Goal: Check status

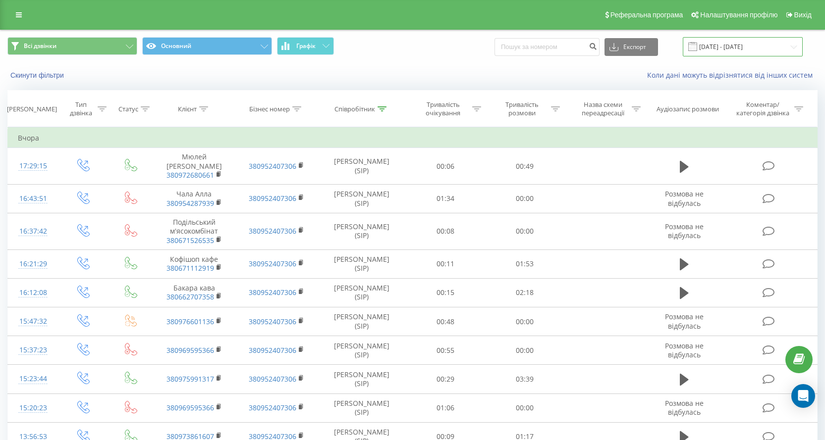
click at [782, 45] on input "[DATE] - [DATE]" at bounding box center [743, 46] width 120 height 19
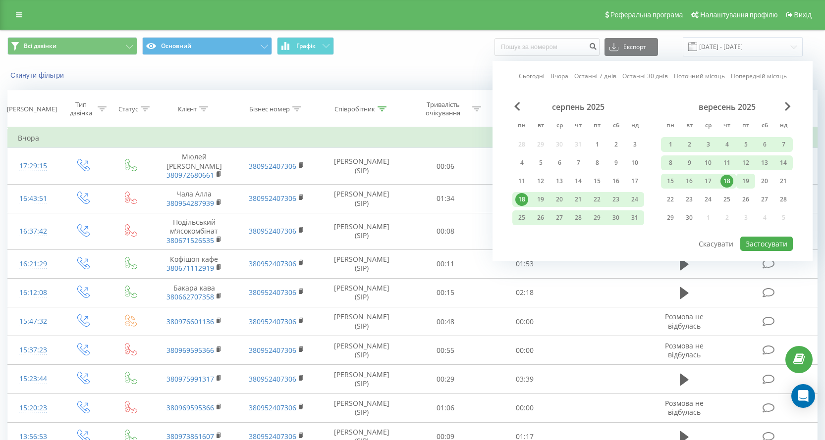
click at [742, 183] on div "19" at bounding box center [745, 181] width 13 height 13
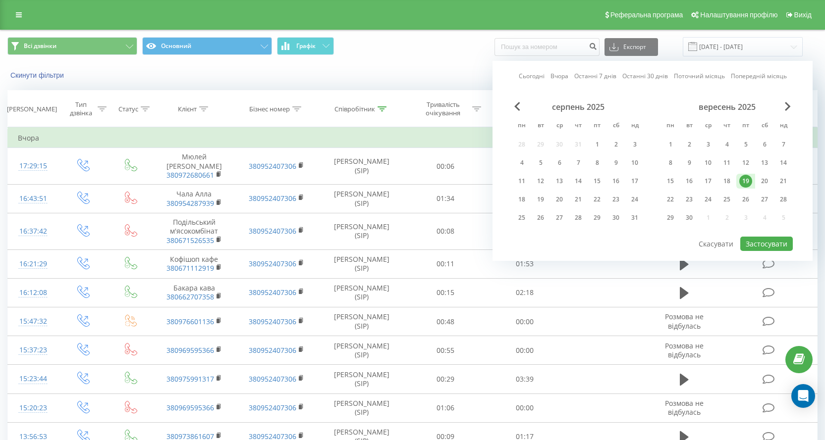
click at [742, 183] on div "19" at bounding box center [745, 181] width 13 height 13
click at [762, 244] on button "Застосувати" at bounding box center [766, 244] width 53 height 14
type input "[DATE] - [DATE]"
